Goal: Information Seeking & Learning: Learn about a topic

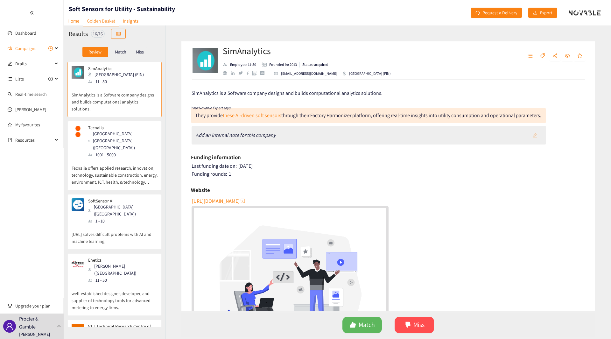
click at [96, 158] on p "Tecnalia offers applied research, innovation, technology, sustainable construct…" at bounding box center [115, 171] width 86 height 27
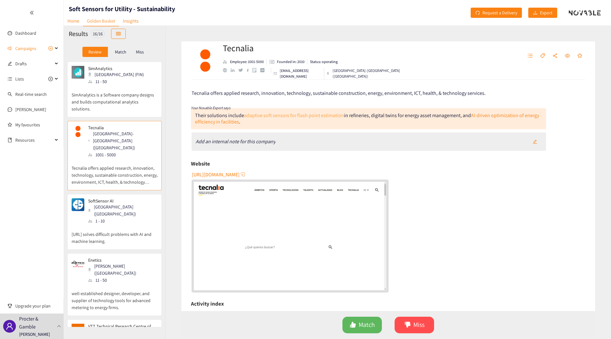
click at [291, 117] on link "adaptive soft sensors for flash point estimation" at bounding box center [294, 115] width 100 height 7
click at [119, 224] on p "[URL] solves difficult problems with AI and machine learning." at bounding box center [115, 234] width 86 height 20
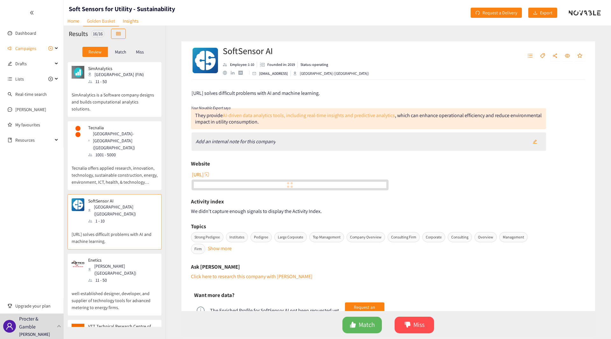
click at [376, 116] on link "AI-driven data analytics tools, including real-time insights and predictive ana…" at bounding box center [309, 115] width 172 height 7
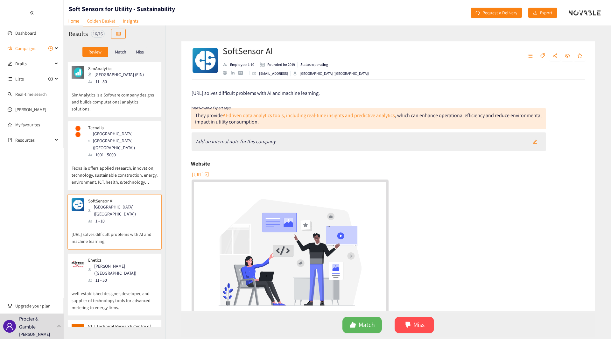
click at [101, 277] on div "11 - 50" at bounding box center [122, 280] width 69 height 7
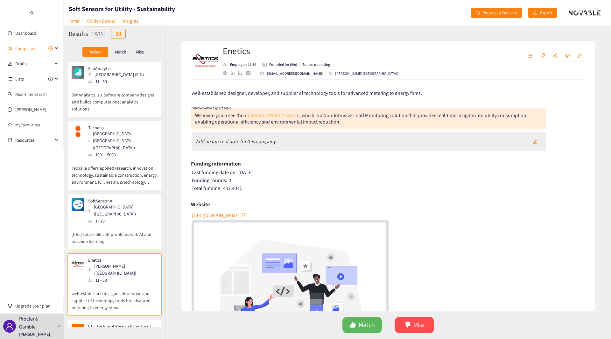
click at [283, 115] on link "patented SPEED™ system" at bounding box center [272, 115] width 53 height 7
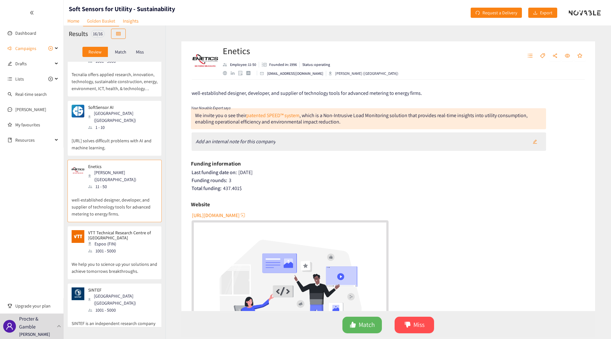
scroll to position [64, 0]
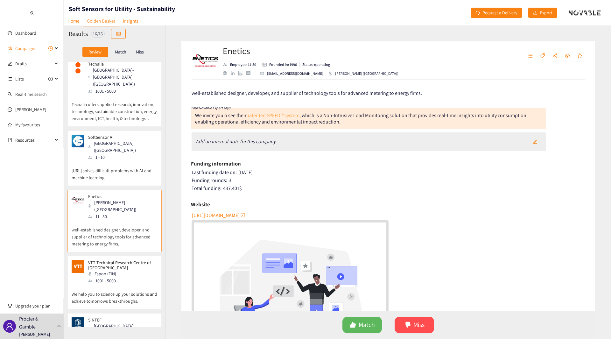
click at [273, 113] on link "patented SPEED™ system" at bounding box center [272, 115] width 53 height 7
click at [256, 145] on div "Add an internal note for this company" at bounding box center [369, 141] width 355 height 18
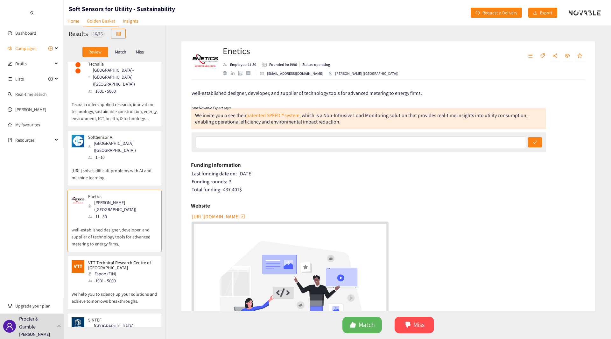
click at [125, 270] on div "Espoo (FIN)" at bounding box center [122, 273] width 69 height 7
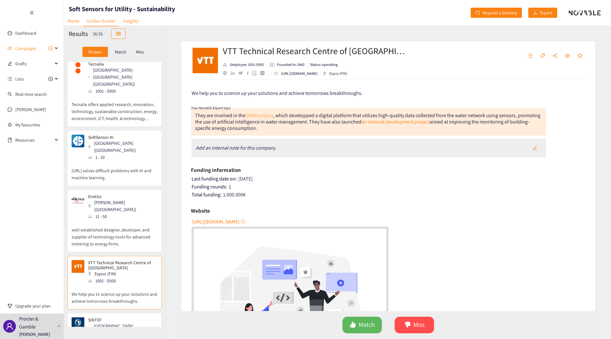
click at [272, 114] on link "SWIM project" at bounding box center [259, 115] width 28 height 7
